Goal: Register for event/course

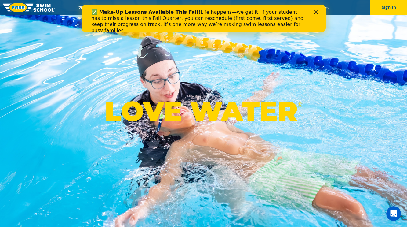
click at [319, 12] on div "Close" at bounding box center [317, 12] width 6 height 4
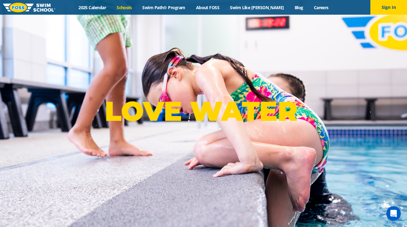
click at [134, 9] on link "Schools" at bounding box center [124, 8] width 26 height 6
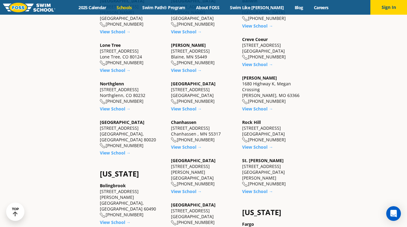
scroll to position [257, 0]
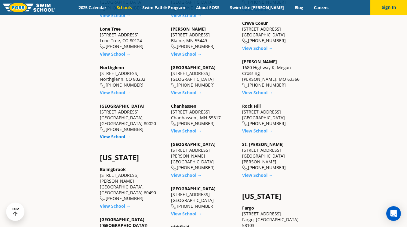
click at [117, 133] on link "View School →" at bounding box center [115, 136] width 31 height 6
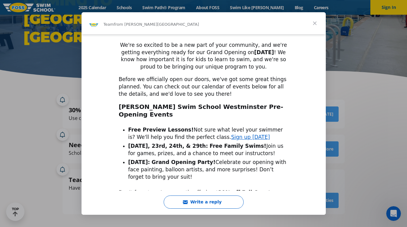
scroll to position [35, 0]
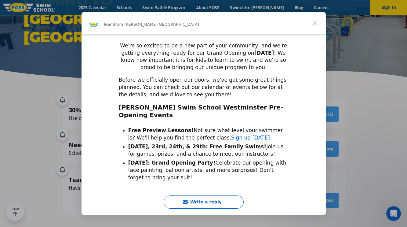
drag, startPoint x: 240, startPoint y: 180, endPoint x: 208, endPoint y: 179, distance: 32.7
click at [208, 189] on div "Don't forget, we're currently offering * 30% off Fall Quarter tuition for all f…" at bounding box center [204, 200] width 170 height 22
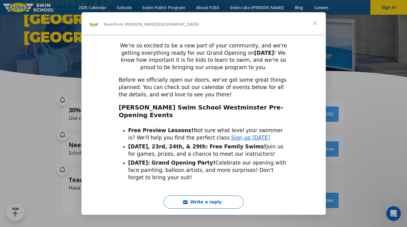
copy div "COFAMILY30"
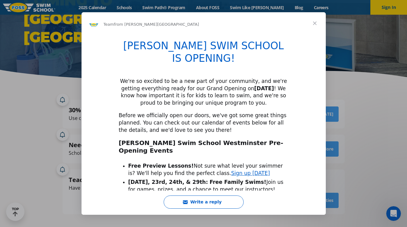
click at [315, 20] on span "Close" at bounding box center [315, 23] width 22 height 22
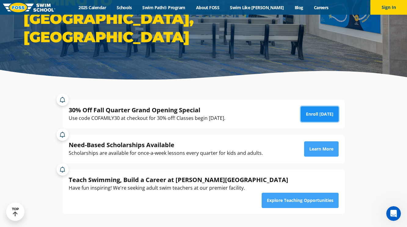
click at [328, 114] on link "Enroll Today" at bounding box center [320, 113] width 38 height 15
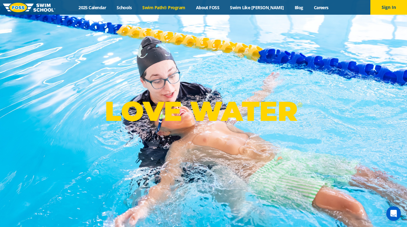
click at [164, 10] on link "Swim Path® Program" at bounding box center [163, 8] width 53 height 6
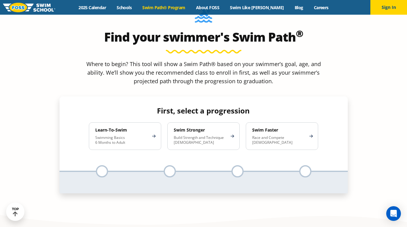
scroll to position [564, 0]
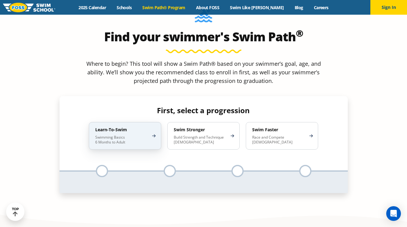
click at [151, 122] on div "Learn-To-Swim Swimming Basics 6 Months to Adult" at bounding box center [125, 135] width 72 height 27
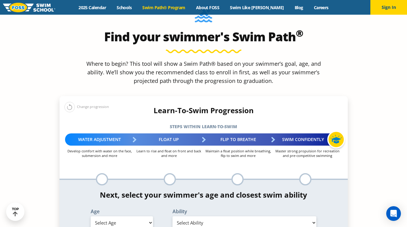
click at [144, 216] on select "Select Age 6 months - 1 year 1 year 2 years 3 years 4 years 5 years 6 years 7 y…" at bounding box center [122, 222] width 62 height 13
select select "7-years"
click at [91, 216] on select "Select Age 6 months - 1 year 1 year 2 years 3 years 4 years 5 years 6 years 7 y…" at bounding box center [122, 222] width 62 height 13
click at [209, 216] on select "Select Ability First in-water experience When in the water, reliant on a life j…" at bounding box center [244, 222] width 144 height 13
select select "7-years-uncomfortable-putting-face-in-the-water-andor-getting-water-on-ears-whi…"
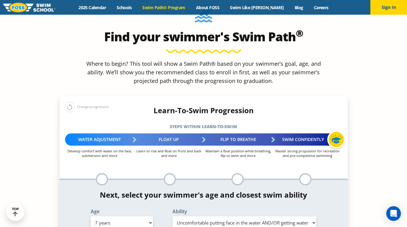
click at [172, 216] on select "Select Ability First in-water experience When in the water, reliant on a life j…" at bounding box center [244, 222] width 144 height 13
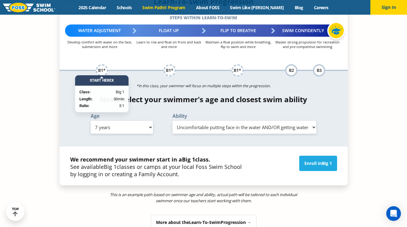
scroll to position [677, 0]
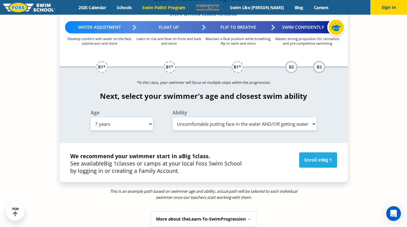
drag, startPoint x: 217, startPoint y: 8, endPoint x: 187, endPoint y: 0, distance: 30.5
click at [0, 0] on div "Menu 2025 Calendar Schools Swim Path® Program About FOSS Swim Like Regan Blog C…" at bounding box center [203, 7] width 407 height 15
click at [309, 152] on link "Enroll in Big 1" at bounding box center [318, 159] width 38 height 15
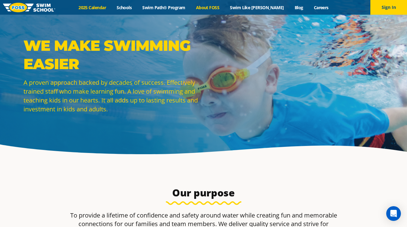
click at [103, 8] on link "2025 Calendar" at bounding box center [92, 8] width 38 height 6
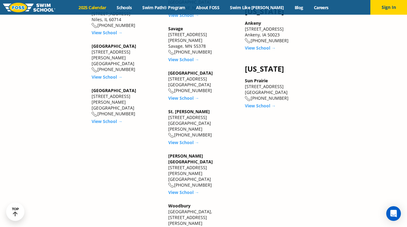
scroll to position [1043, 0]
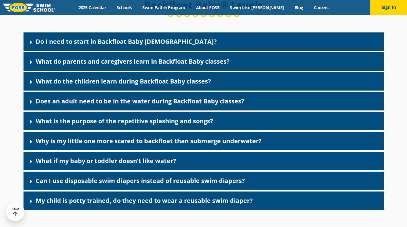
scroll to position [1337, 0]
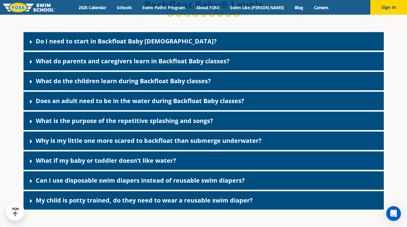
click at [147, 65] on link "What do parents and caregivers learn in Backfloat Baby classes?" at bounding box center [133, 61] width 194 height 8
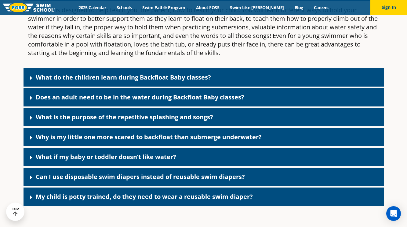
scroll to position [1406, 0]
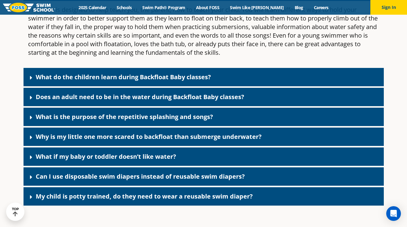
click at [145, 101] on link "Does an adult need to be in the water during Backfloat Baby classes?" at bounding box center [140, 97] width 209 height 8
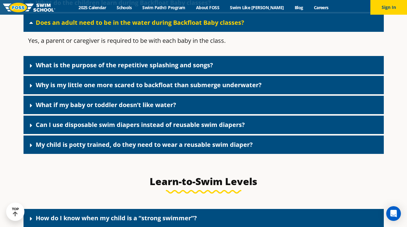
scroll to position [1483, 0]
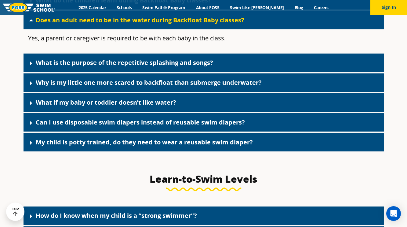
click at [145, 106] on link "What if my baby or toddler doesn’t like water?" at bounding box center [106, 102] width 140 height 8
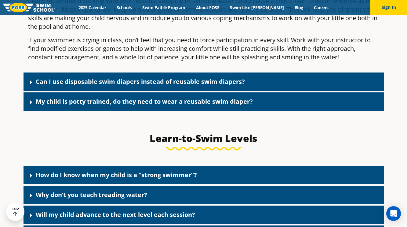
scroll to position [1653, 0]
